Goal: Information Seeking & Learning: Learn about a topic

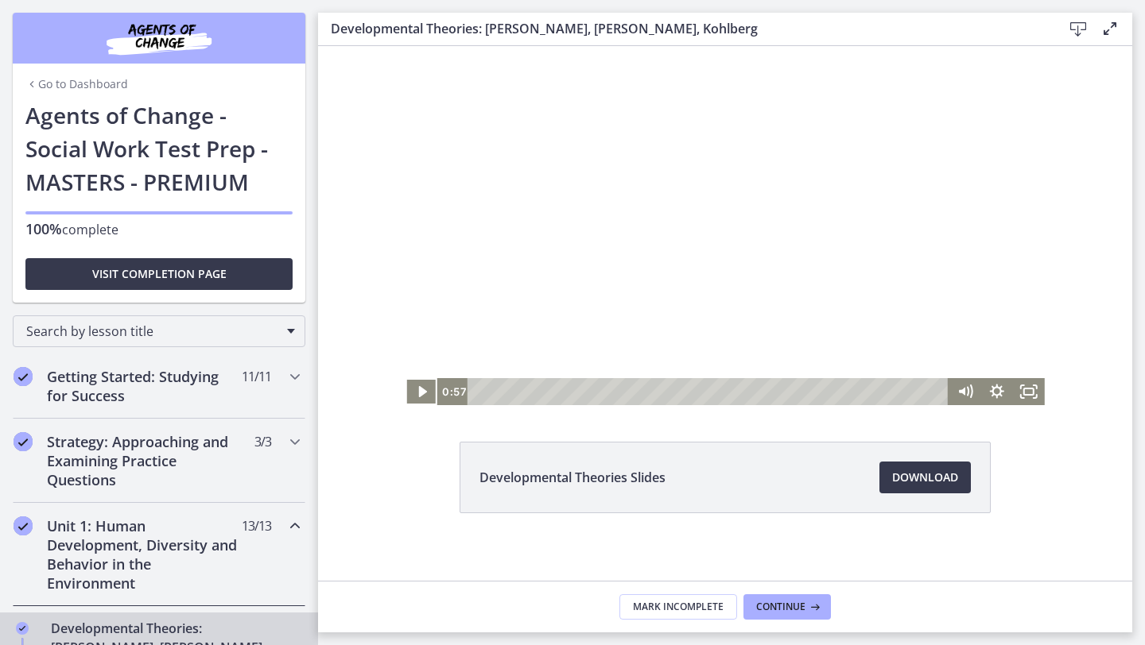
scroll to position [294, 0]
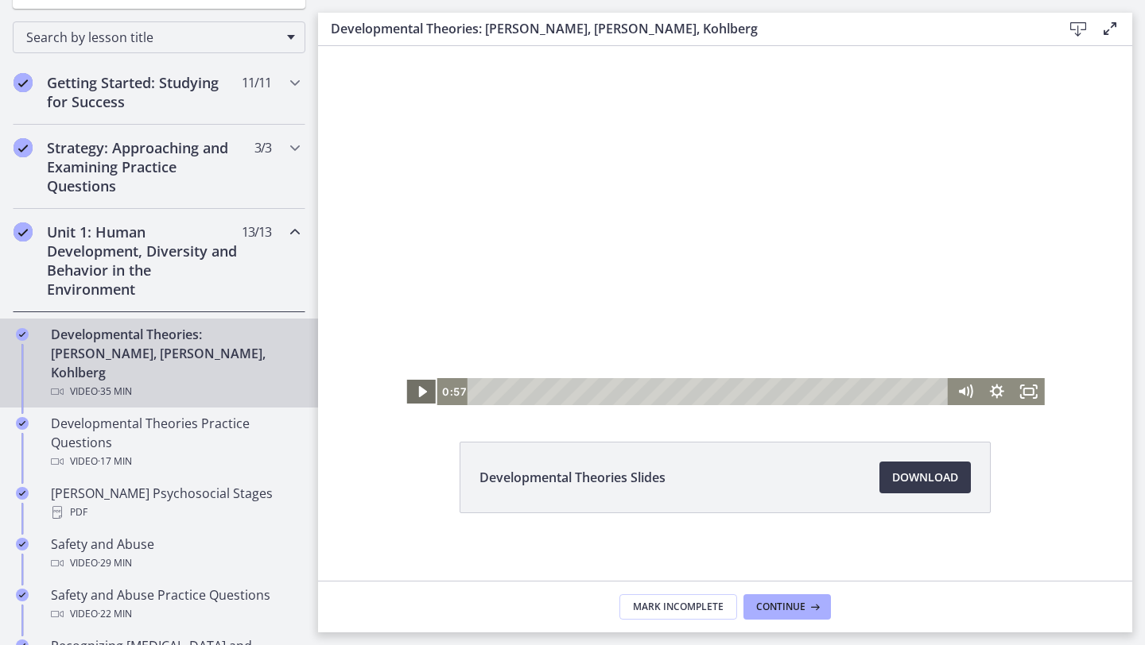
click at [416, 388] on icon "Play Video" at bounding box center [423, 391] width 32 height 27
click at [1033, 389] on icon "Fullscreen" at bounding box center [1029, 391] width 32 height 27
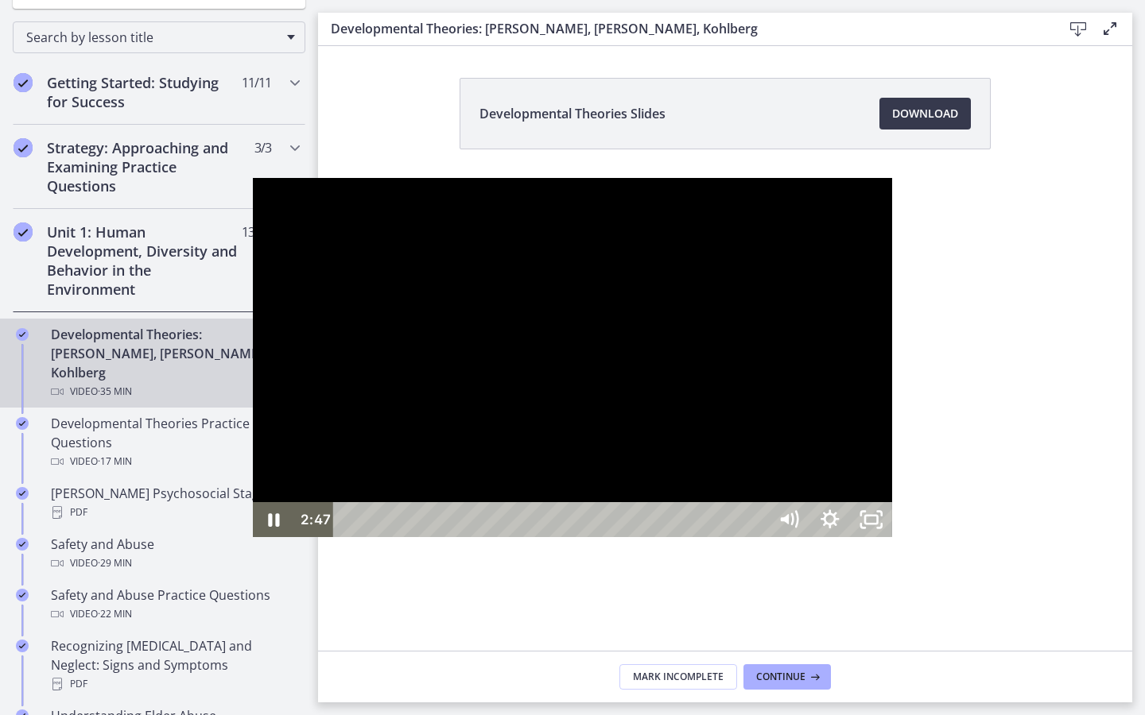
click at [723, 338] on div at bounding box center [572, 357] width 639 height 359
click at [723, 336] on div at bounding box center [572, 357] width 639 height 359
click at [892, 537] on icon "Unfullscreen" at bounding box center [870, 519] width 41 height 35
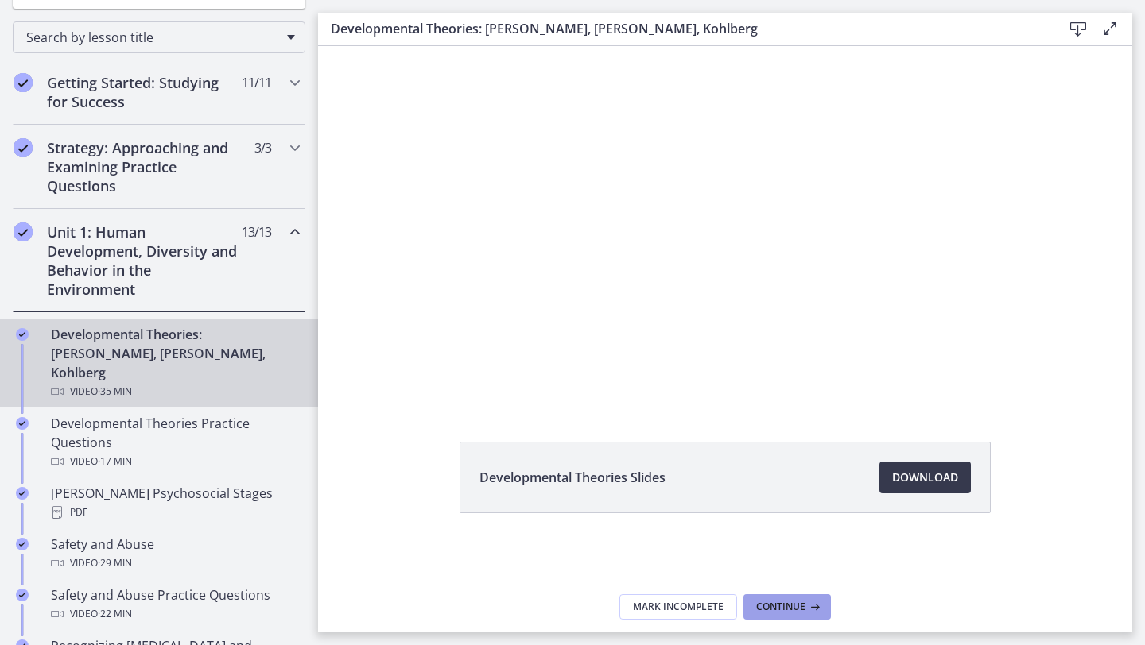
click at [777, 603] on span "Continue" at bounding box center [780, 607] width 49 height 13
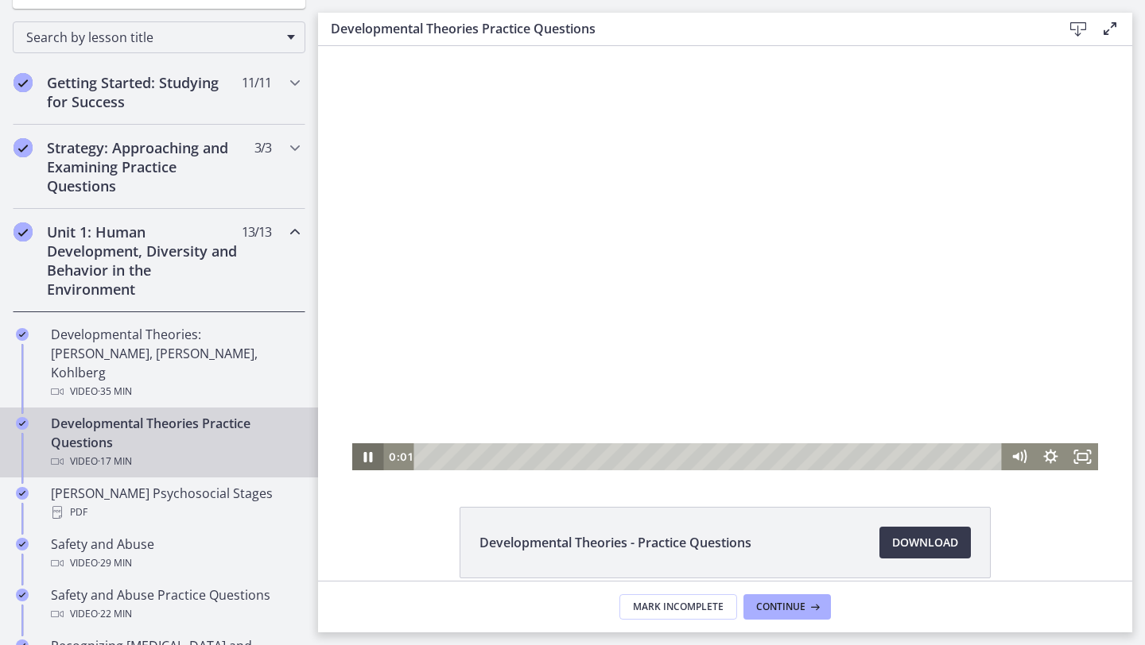
click at [372, 456] on icon "Pause" at bounding box center [368, 457] width 32 height 27
click at [372, 456] on icon "Play Video" at bounding box center [369, 458] width 10 height 14
click at [1086, 458] on icon "Fullscreen" at bounding box center [1082, 457] width 38 height 33
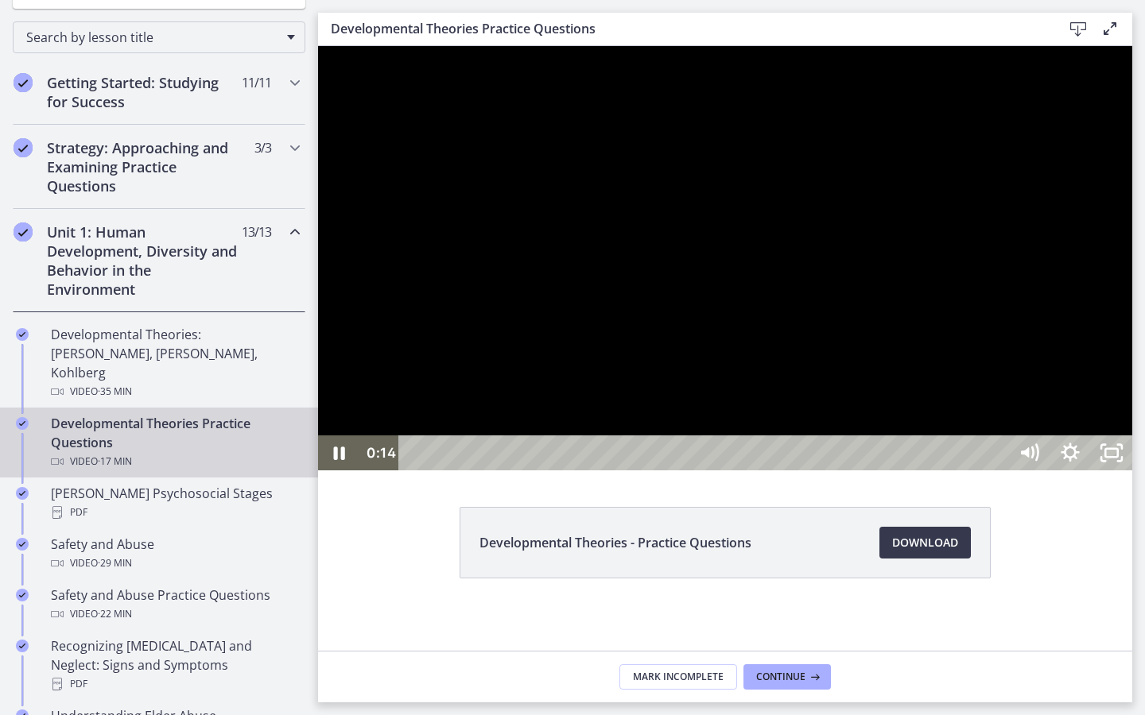
click at [781, 471] on div at bounding box center [725, 258] width 814 height 424
click at [680, 471] on div at bounding box center [725, 258] width 814 height 424
click at [817, 471] on div at bounding box center [725, 258] width 814 height 424
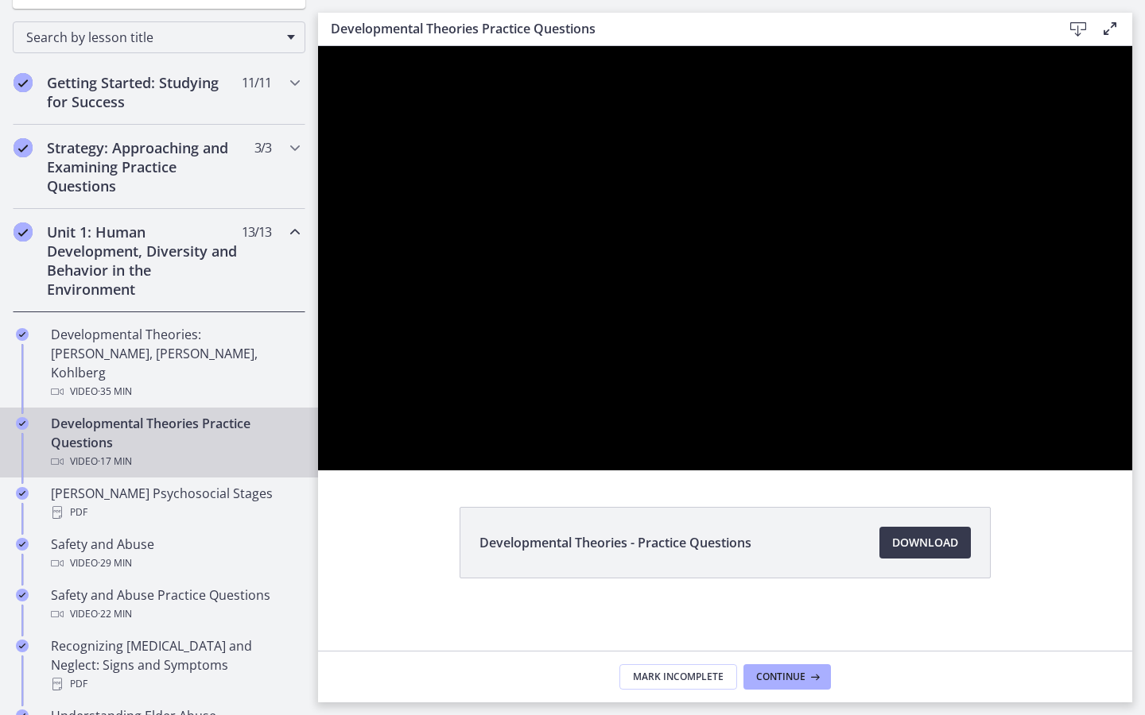
click at [902, 425] on div at bounding box center [725, 258] width 814 height 424
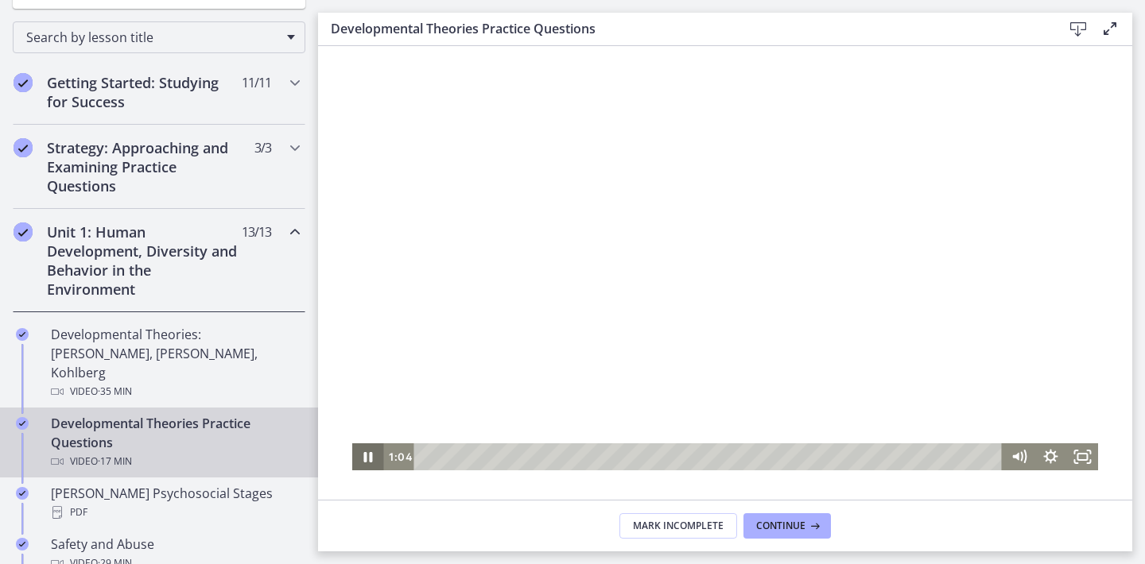
click at [364, 456] on icon "Pause" at bounding box center [368, 457] width 9 height 10
click at [884, 219] on div at bounding box center [725, 258] width 746 height 424
click at [369, 458] on icon "Pause" at bounding box center [368, 457] width 32 height 27
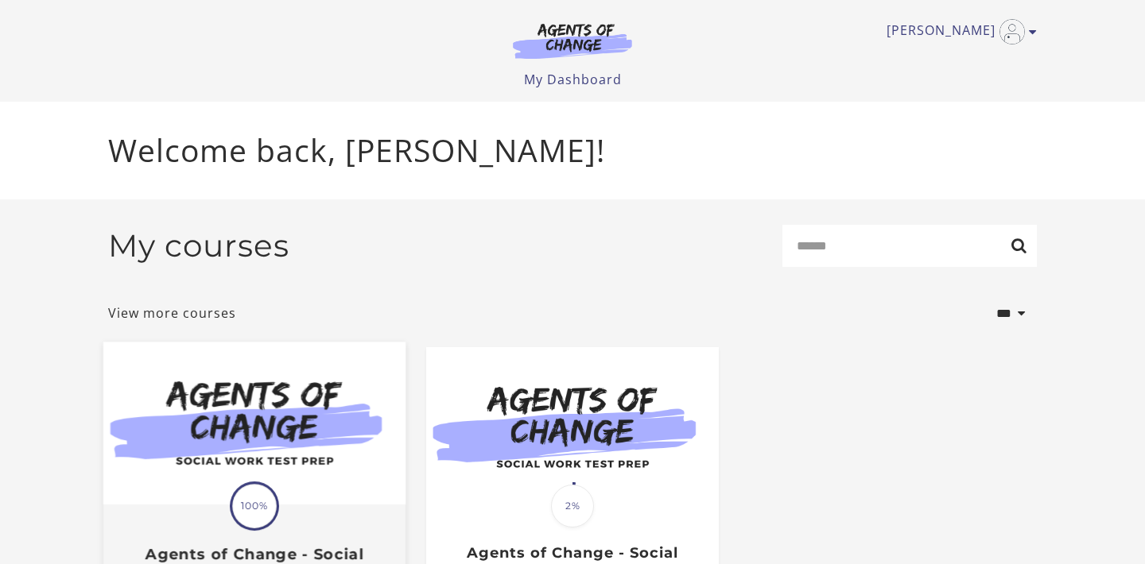
click at [323, 427] on img at bounding box center [254, 424] width 302 height 163
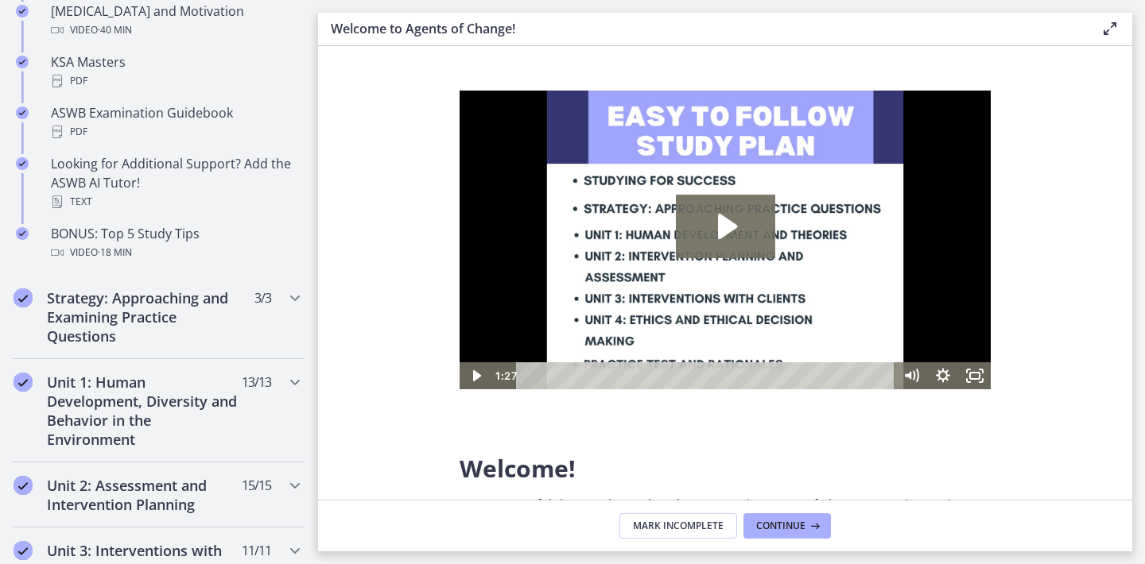
scroll to position [781, 0]
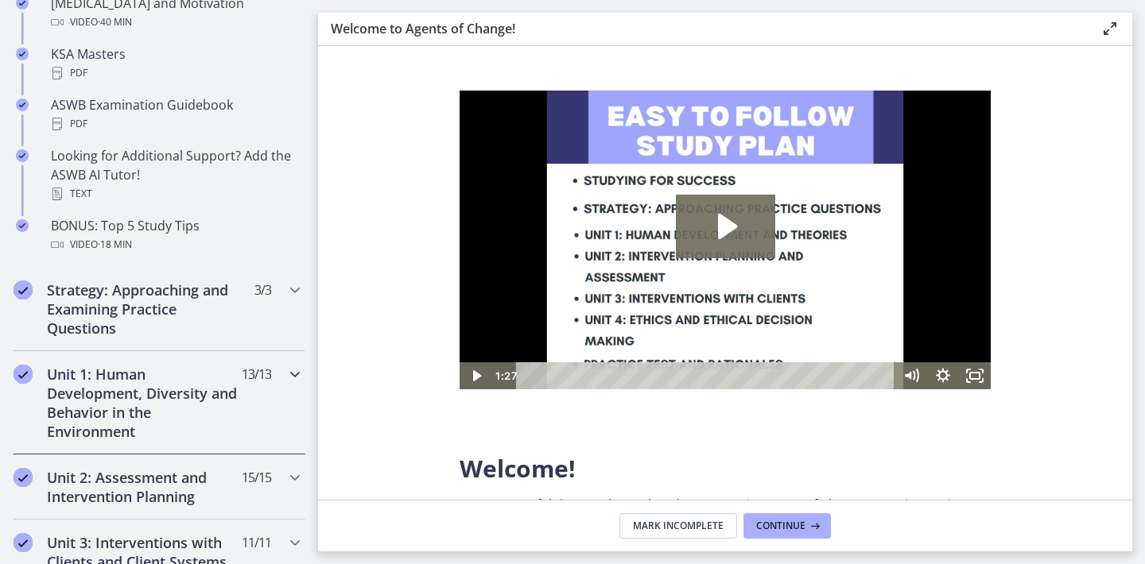
click at [280, 382] on div "Unit 1: Human Development, Diversity and Behavior in the Environment 13 / 13 Co…" at bounding box center [159, 402] width 293 height 103
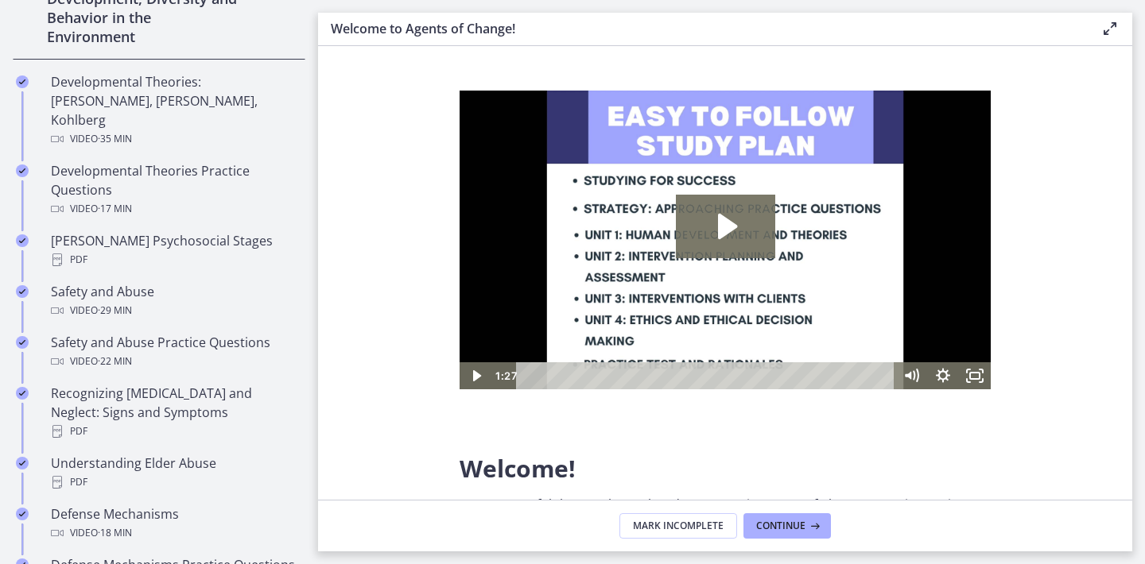
scroll to position [532, 0]
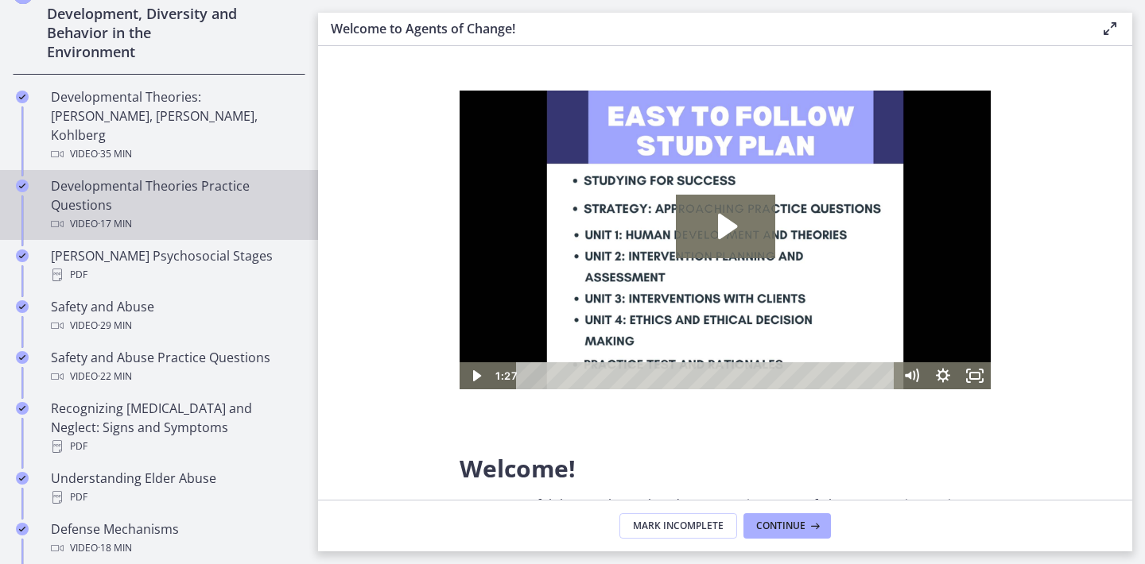
click at [109, 186] on div "Developmental Theories Practice Questions Video · 17 min" at bounding box center [175, 204] width 248 height 57
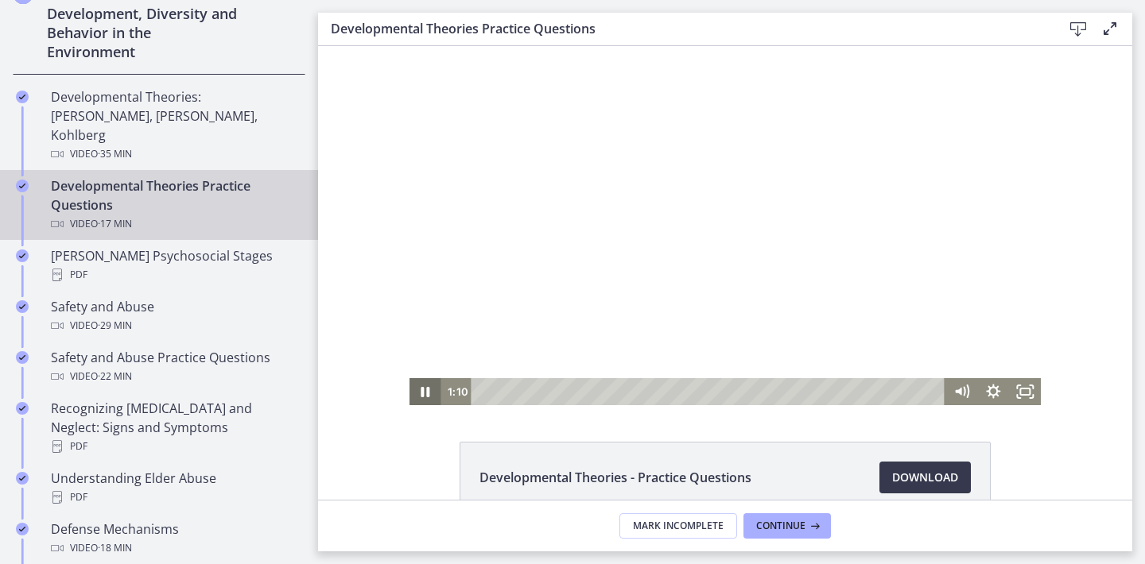
click at [428, 391] on icon "Pause" at bounding box center [425, 392] width 9 height 10
click at [428, 391] on icon "Play Video" at bounding box center [426, 391] width 8 height 11
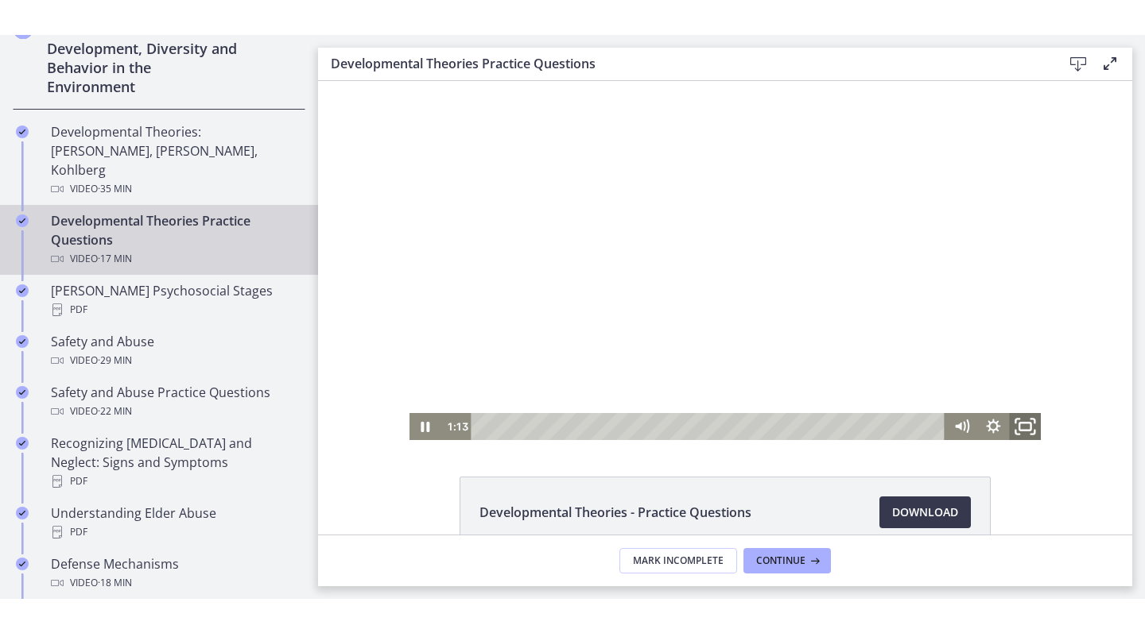
click at [1030, 428] on rect "Fullscreen" at bounding box center [1024, 426] width 11 height 8
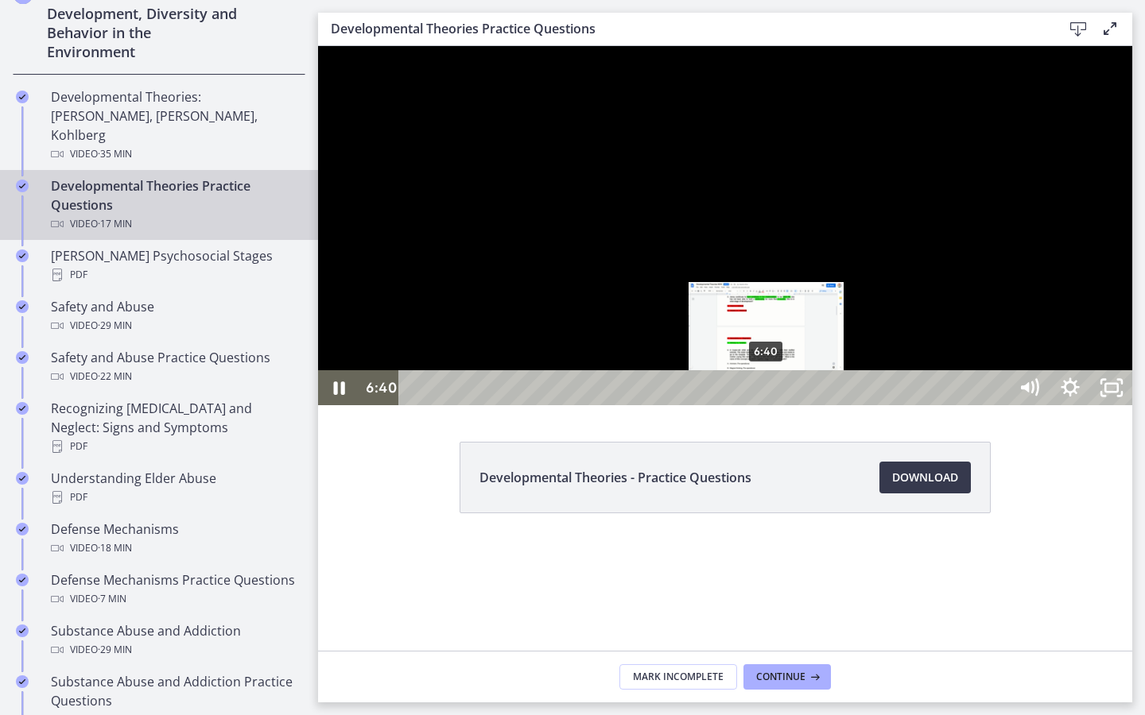
click at [767, 405] on div "6:40" at bounding box center [705, 387] width 583 height 35
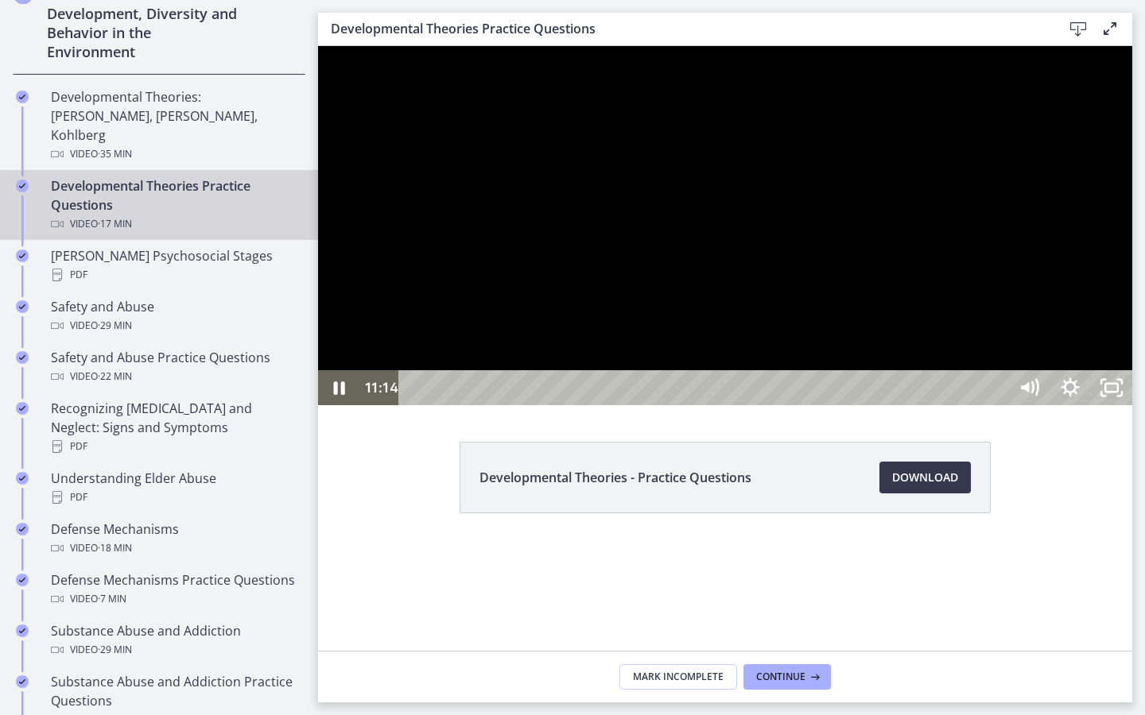
click at [930, 405] on div at bounding box center [725, 225] width 814 height 359
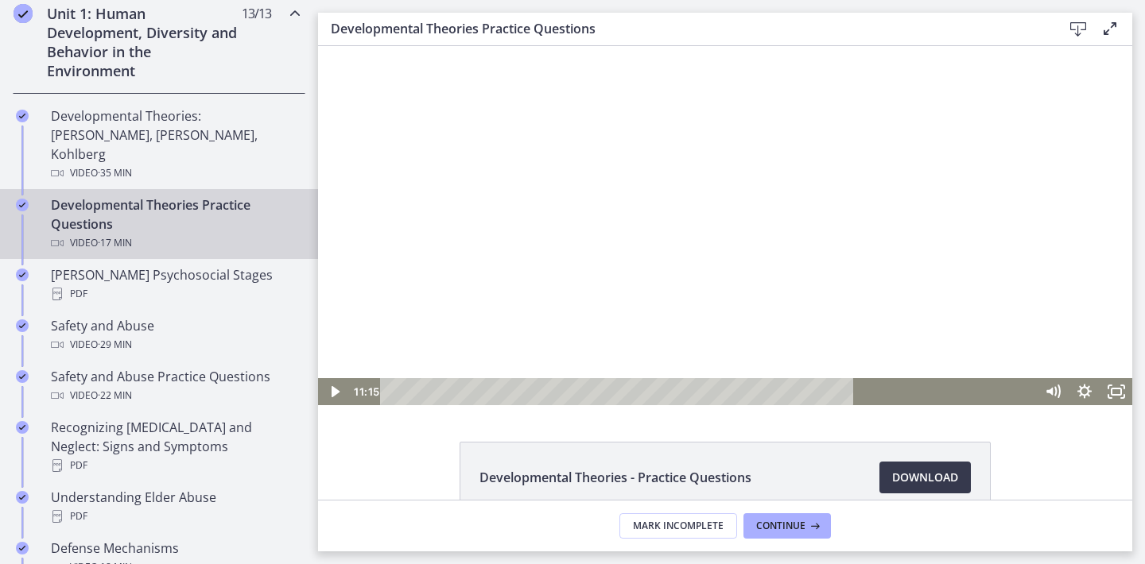
scroll to position [523, 0]
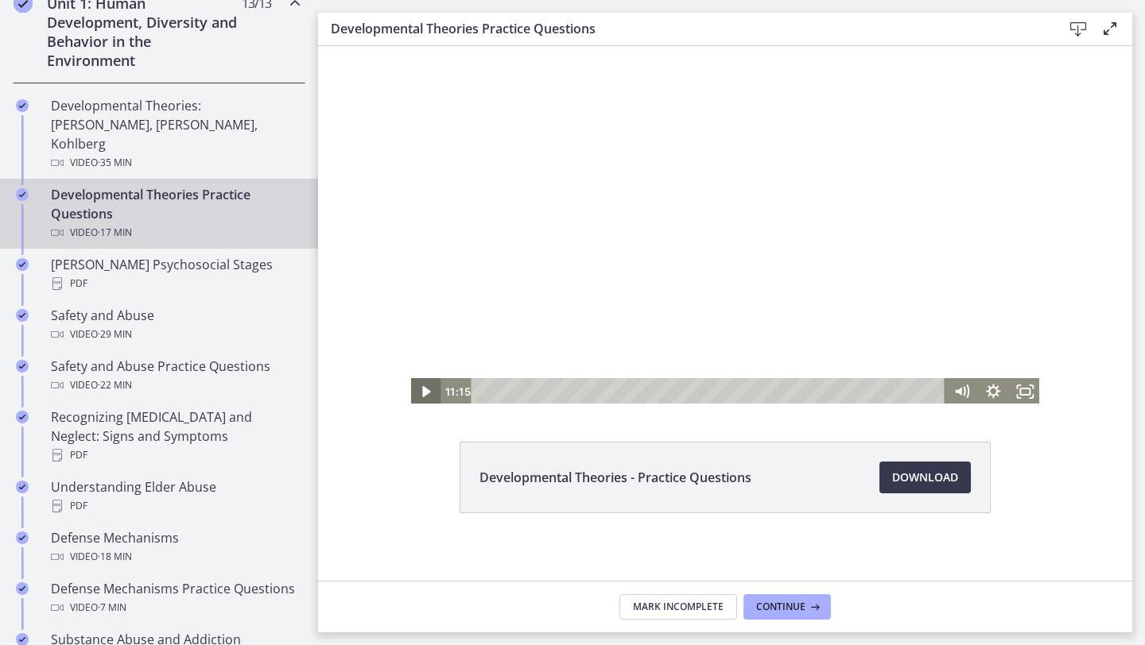
click at [420, 392] on icon "Play Video" at bounding box center [426, 391] width 32 height 27
click at [420, 392] on icon "Pause" at bounding box center [425, 392] width 38 height 33
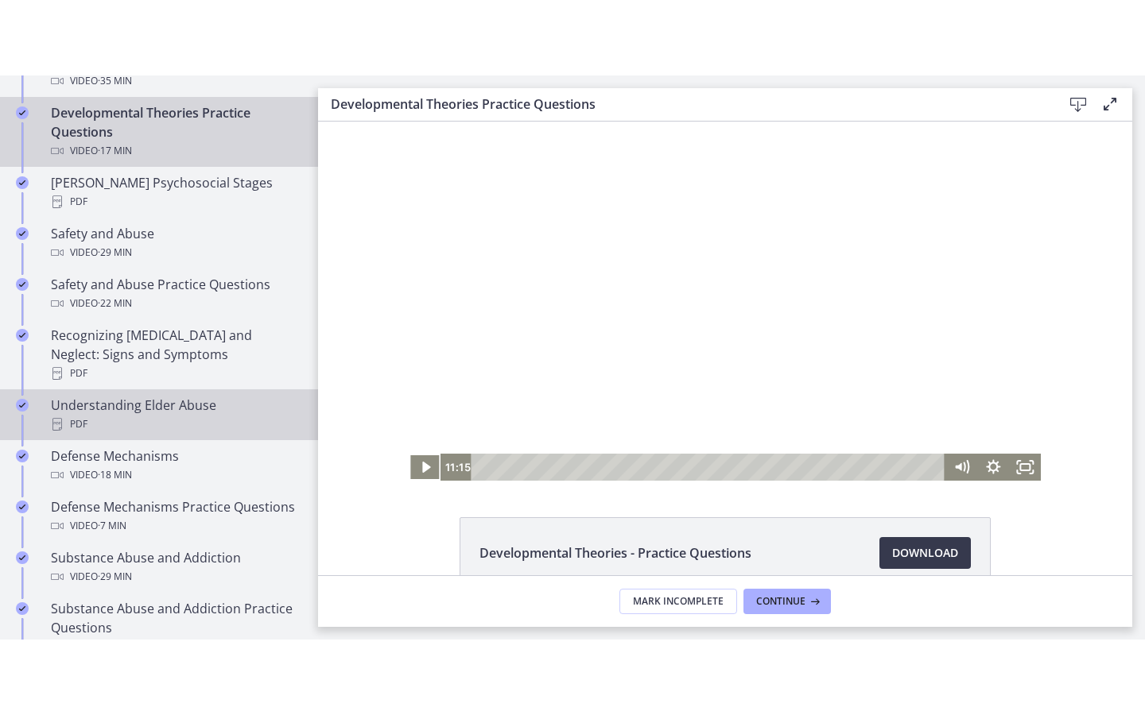
scroll to position [682, 0]
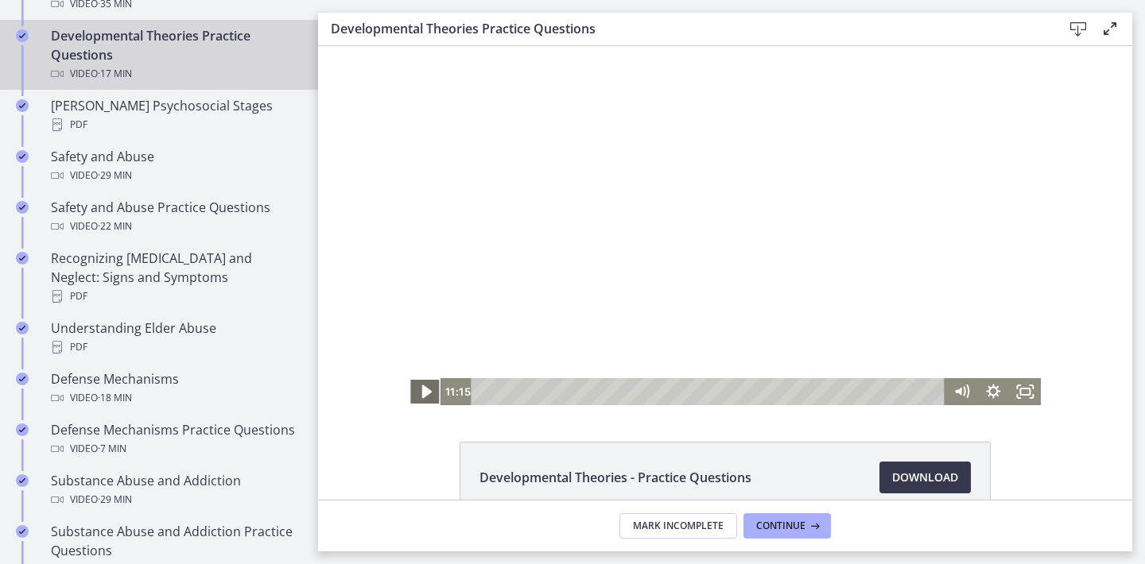
click at [424, 393] on icon "Play Video" at bounding box center [426, 392] width 10 height 14
click at [1020, 387] on icon "Fullscreen" at bounding box center [1024, 392] width 38 height 33
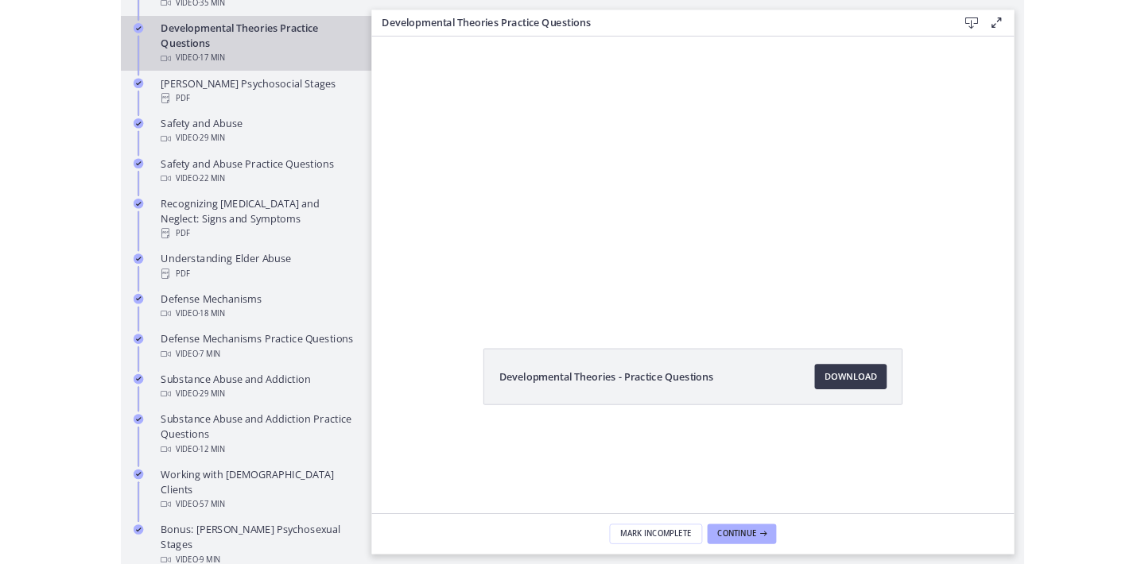
scroll to position [0, 0]
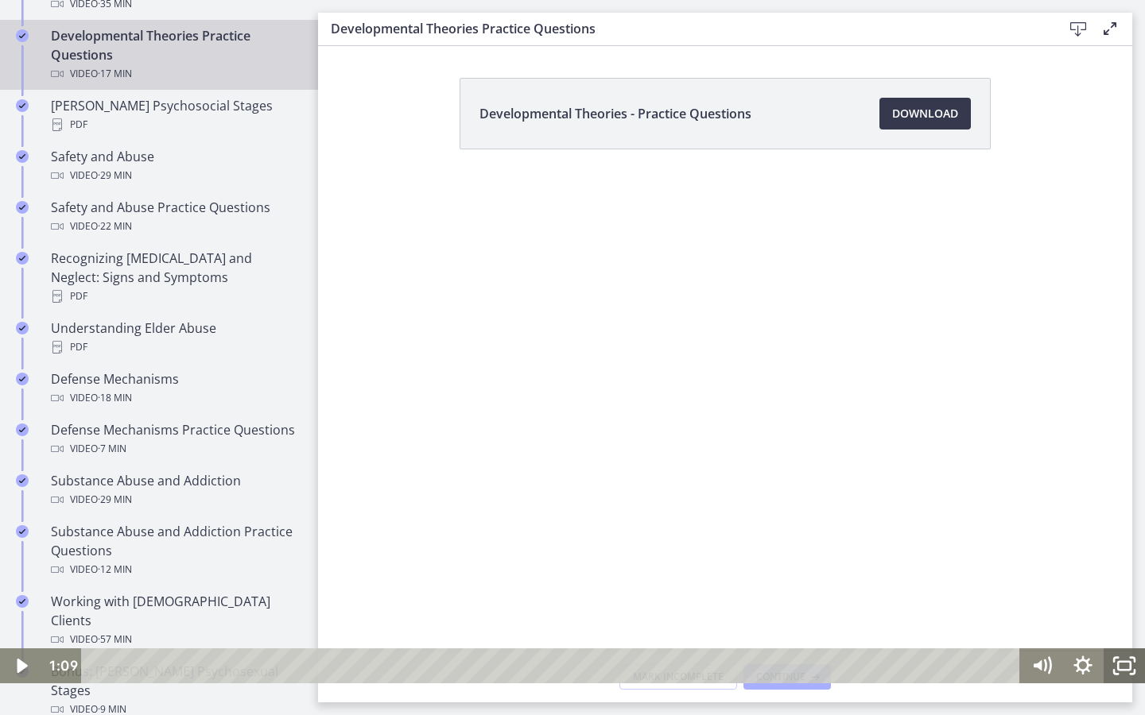
click at [1122, 564] on icon "Fullscreen" at bounding box center [1123, 665] width 41 height 35
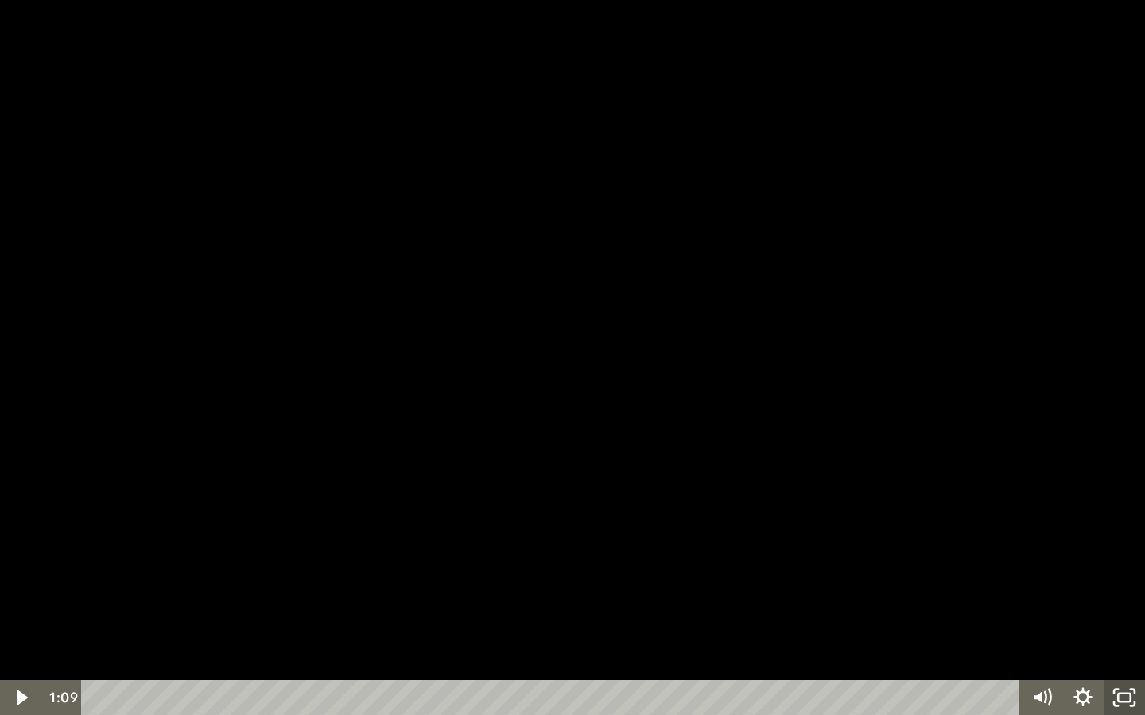
click at [1120, 564] on icon "Unfullscreen" at bounding box center [1123, 697] width 41 height 35
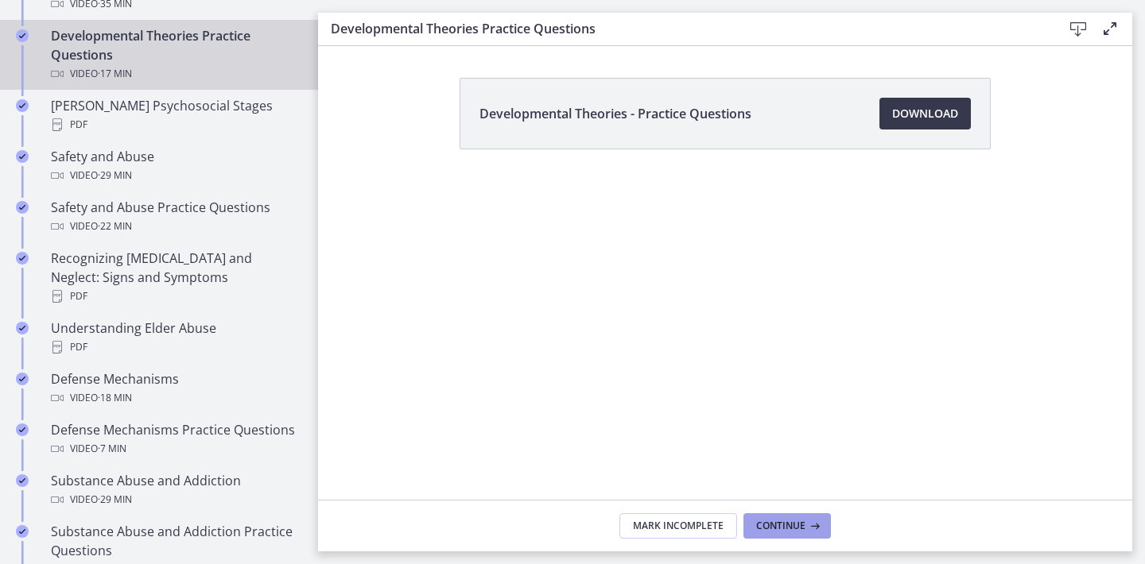
click at [792, 521] on span "Continue" at bounding box center [780, 526] width 49 height 13
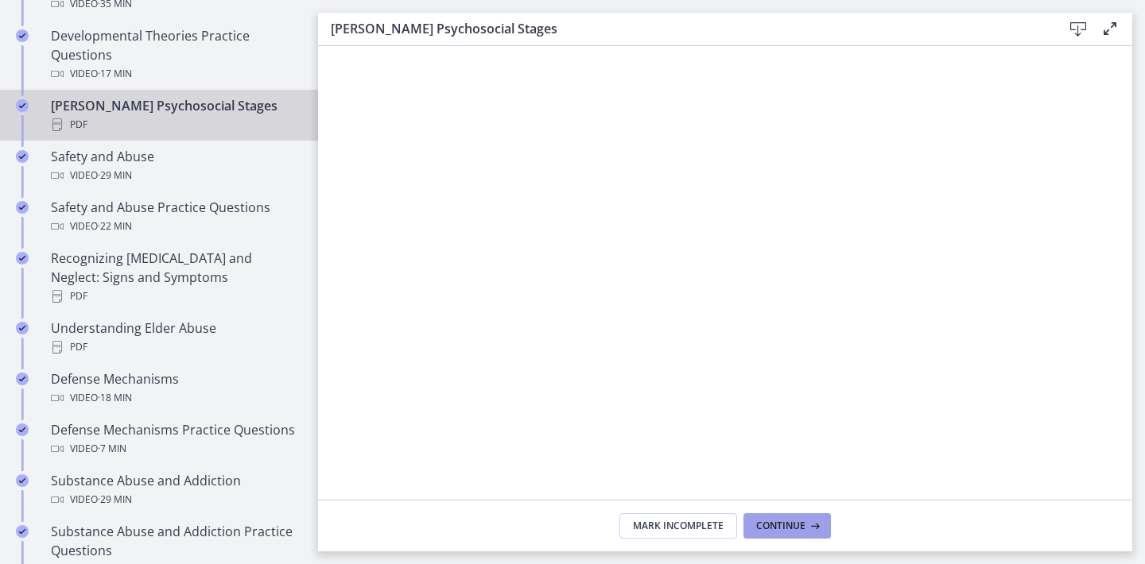
click at [792, 521] on span "Continue" at bounding box center [780, 526] width 49 height 13
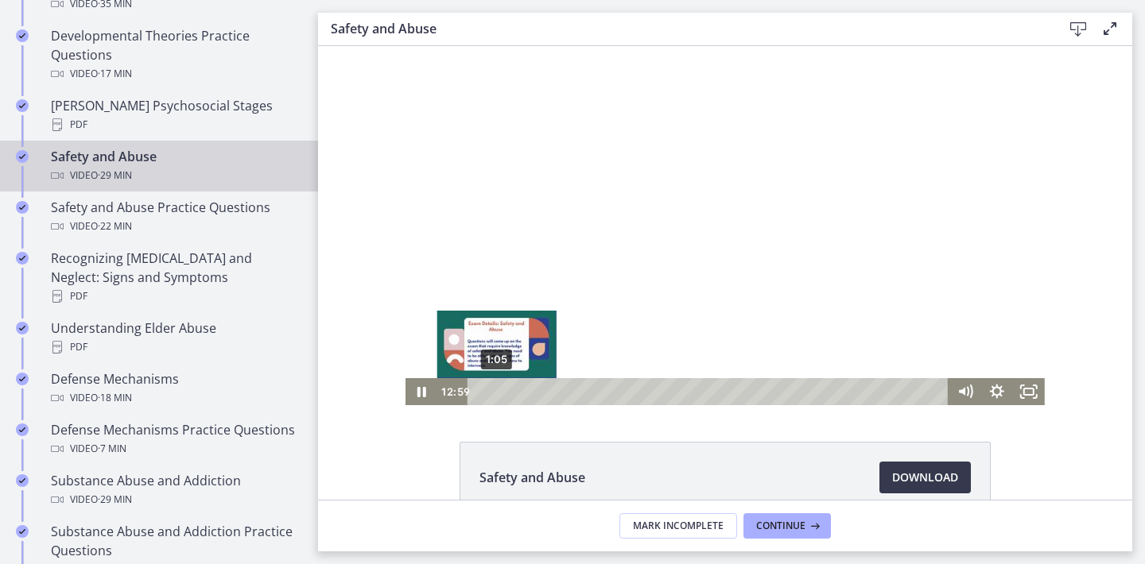
click at [497, 393] on div "1:05" at bounding box center [710, 391] width 462 height 27
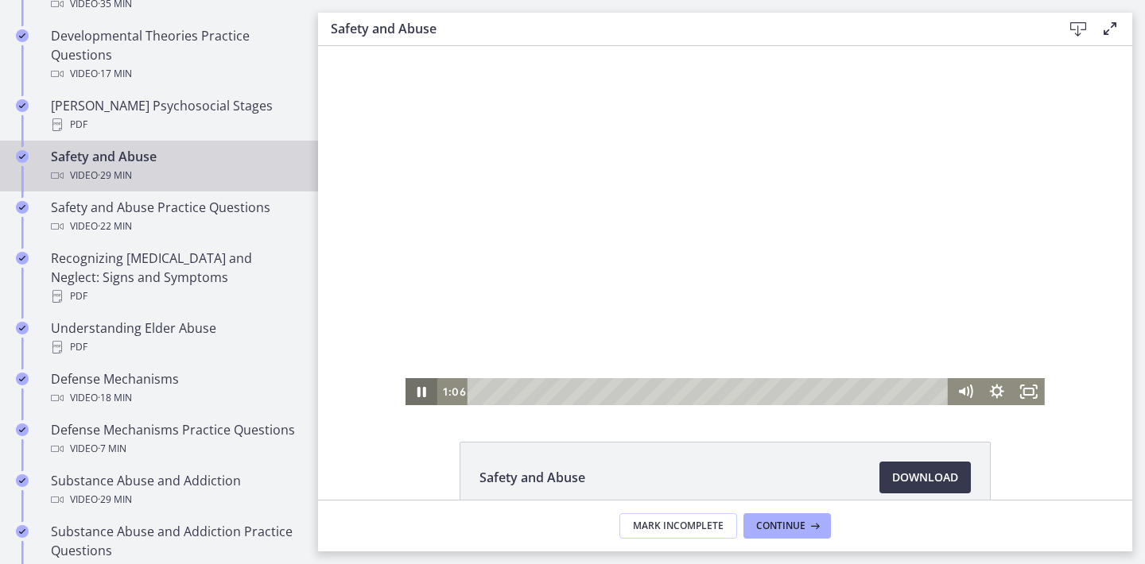
click at [419, 392] on icon "Pause" at bounding box center [421, 392] width 9 height 10
click at [419, 392] on icon "Play Video" at bounding box center [423, 392] width 10 height 14
click at [1033, 384] on icon "Fullscreen" at bounding box center [1029, 391] width 32 height 27
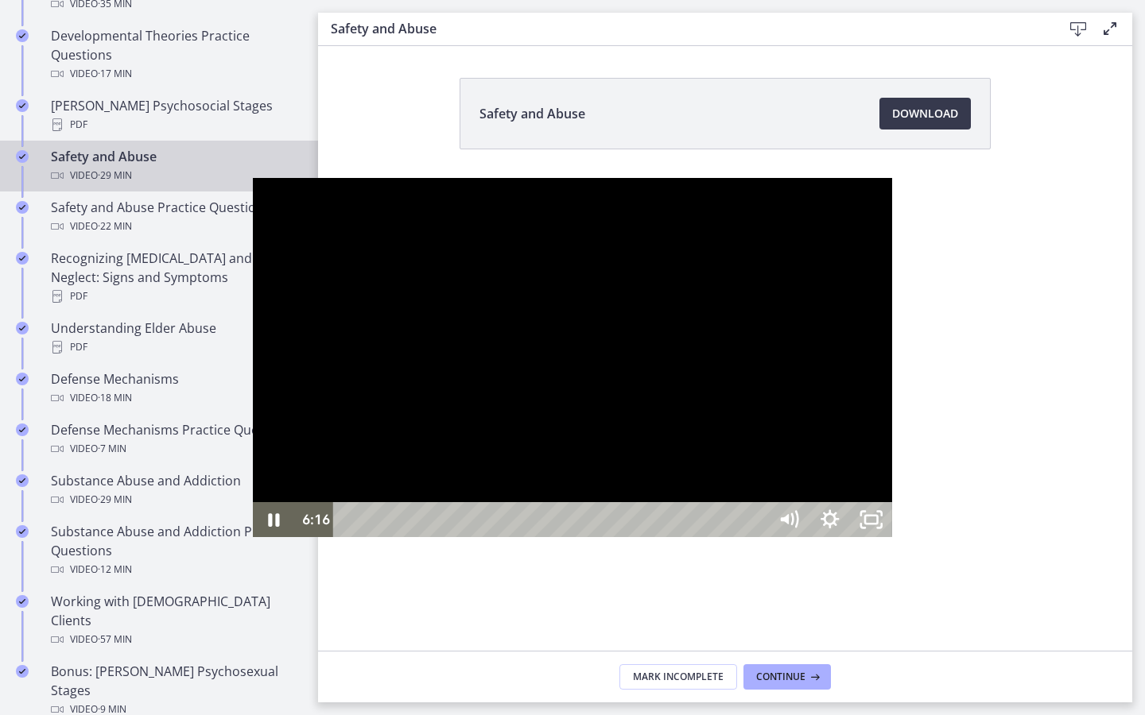
click at [676, 475] on div at bounding box center [572, 357] width 639 height 359
click at [892, 537] on icon "Unfullscreen" at bounding box center [870, 519] width 41 height 35
